Goal: Information Seeking & Learning: Learn about a topic

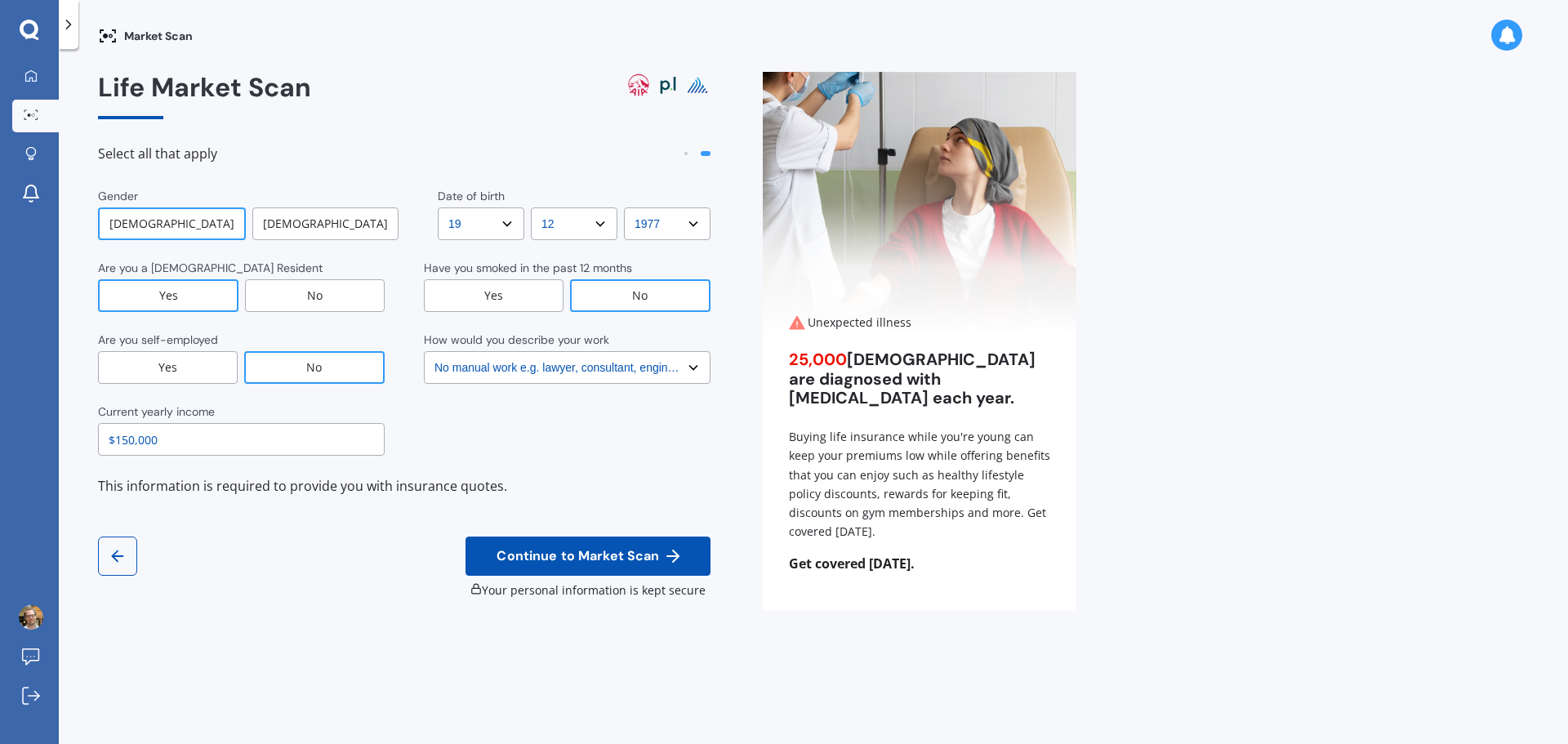
select select "19"
select select "12"
select select "1977"
select select "No manual work e.g. lawyer, consultant, engineer"
click at [28, 72] on icon at bounding box center [30, 75] width 11 height 11
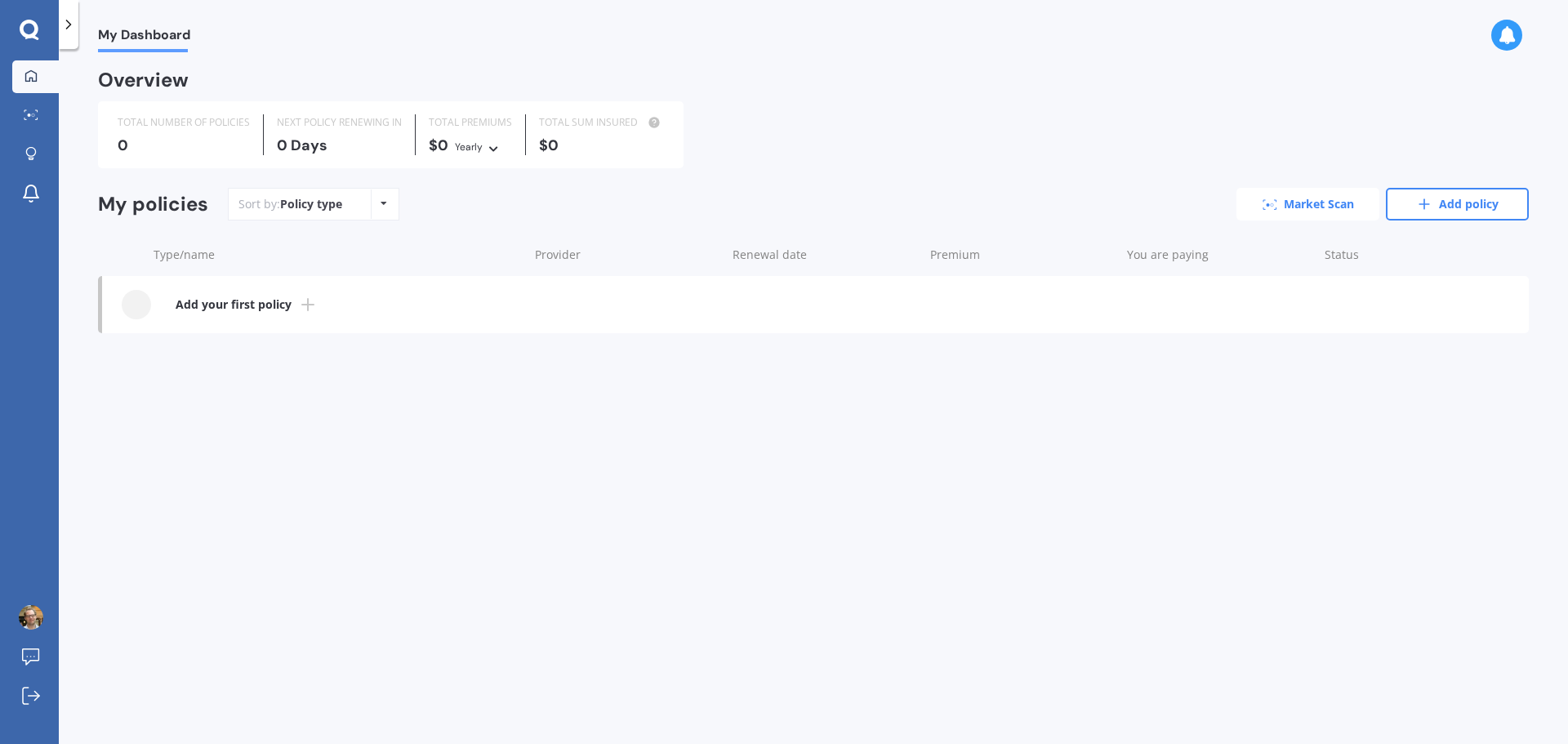
click at [1344, 204] on link "Market Scan" at bounding box center [1308, 204] width 143 height 33
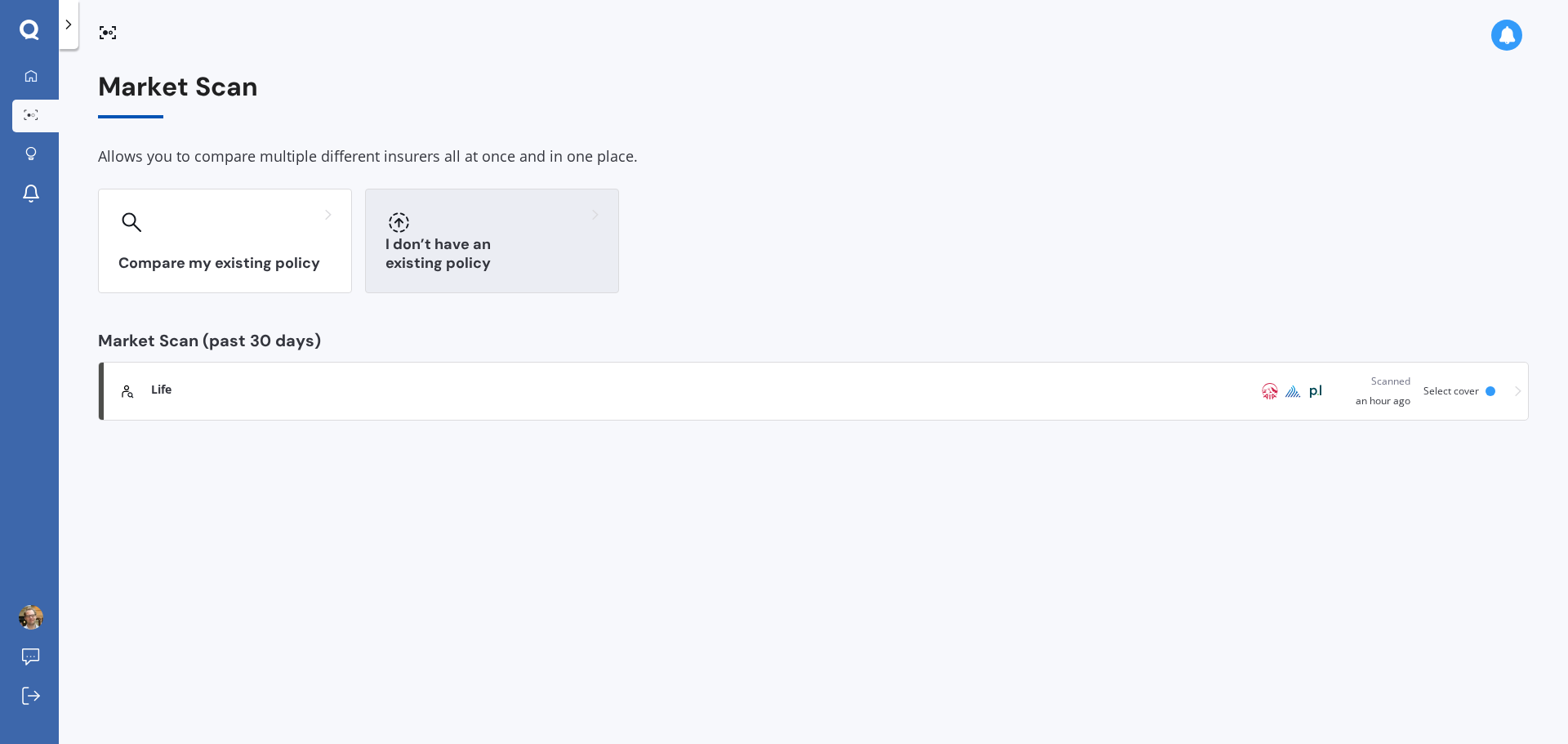
click at [481, 268] on h3 "I don’t have an existing policy" at bounding box center [492, 255] width 213 height 38
